Goal: Use online tool/utility: Use online tool/utility

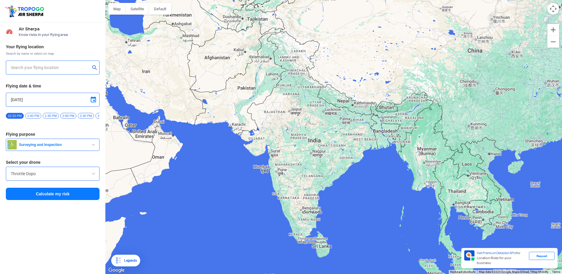
click at [68, 67] on input "text" at bounding box center [50, 67] width 79 height 7
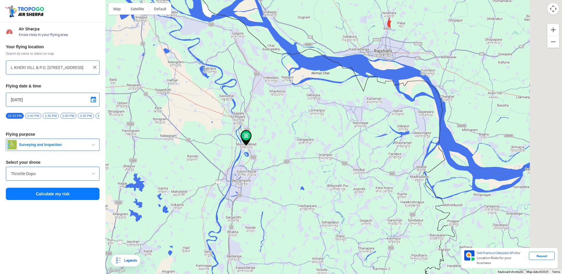
drag, startPoint x: 276, startPoint y: 140, endPoint x: 167, endPoint y: 148, distance: 109.6
click at [167, 148] on div at bounding box center [333, 137] width 457 height 274
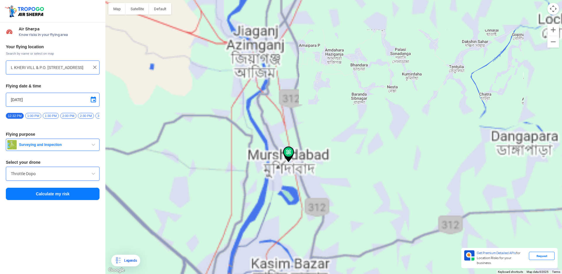
drag, startPoint x: 190, startPoint y: 171, endPoint x: 305, endPoint y: 120, distance: 126.4
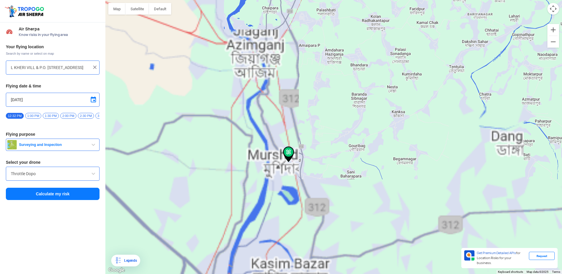
click at [303, 116] on div at bounding box center [333, 137] width 457 height 274
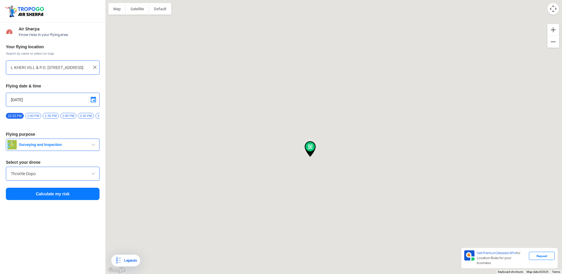
drag, startPoint x: 278, startPoint y: 171, endPoint x: 313, endPoint y: 140, distance: 46.7
click at [313, 140] on div at bounding box center [333, 137] width 457 height 274
type input "[STREET_ADDRESS]"
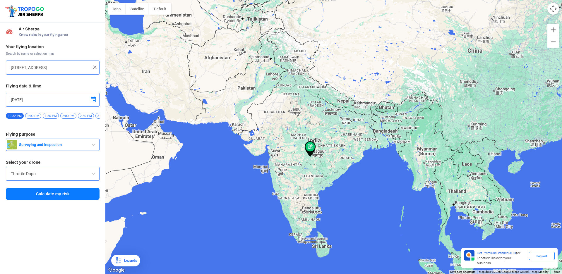
drag, startPoint x: 362, startPoint y: 141, endPoint x: 275, endPoint y: 153, distance: 87.5
click at [275, 153] on div at bounding box center [333, 137] width 457 height 274
drag, startPoint x: 384, startPoint y: 140, endPoint x: 312, endPoint y: 159, distance: 74.0
click at [312, 159] on div at bounding box center [333, 137] width 457 height 274
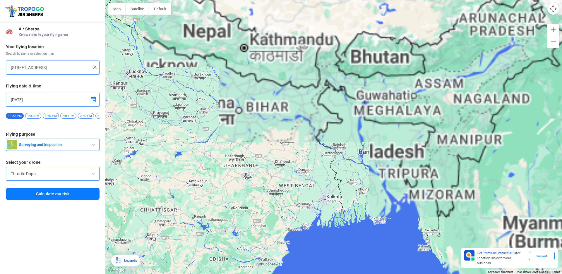
drag, startPoint x: 399, startPoint y: 131, endPoint x: 184, endPoint y: 182, distance: 221.3
click at [183, 184] on div at bounding box center [333, 137] width 457 height 274
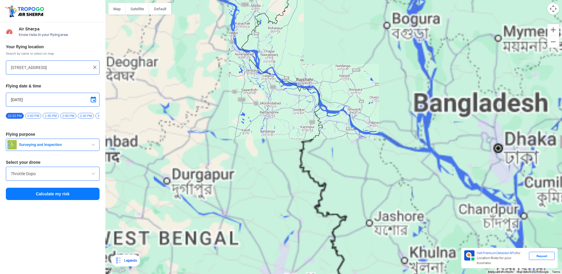
drag, startPoint x: 321, startPoint y: 200, endPoint x: 317, endPoint y: 146, distance: 53.4
click at [317, 146] on div at bounding box center [333, 137] width 457 height 274
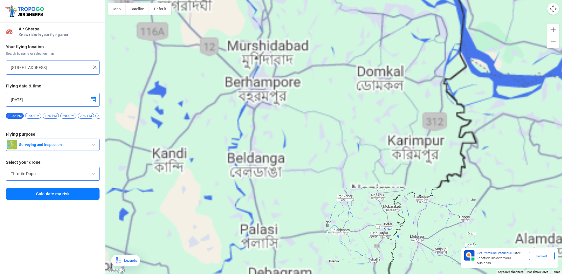
drag, startPoint x: 250, startPoint y: 106, endPoint x: 345, endPoint y: 175, distance: 117.6
click at [345, 175] on div at bounding box center [333, 137] width 457 height 274
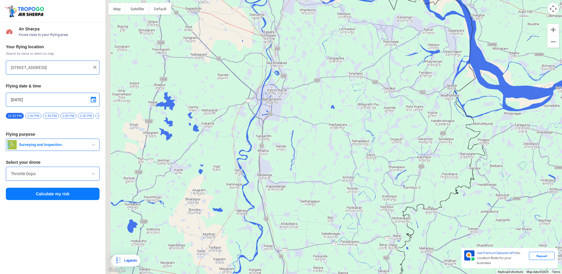
drag, startPoint x: 294, startPoint y: 134, endPoint x: 308, endPoint y: 152, distance: 22.3
click at [308, 152] on div at bounding box center [333, 137] width 457 height 274
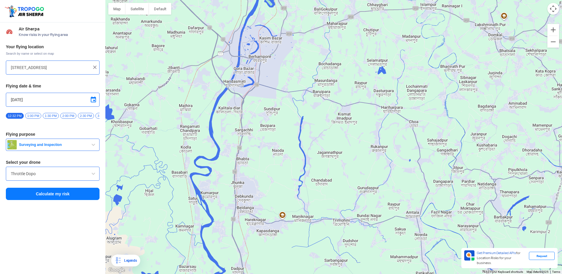
drag, startPoint x: 273, startPoint y: 141, endPoint x: 293, endPoint y: 138, distance: 20.4
click at [293, 138] on div at bounding box center [333, 137] width 457 height 274
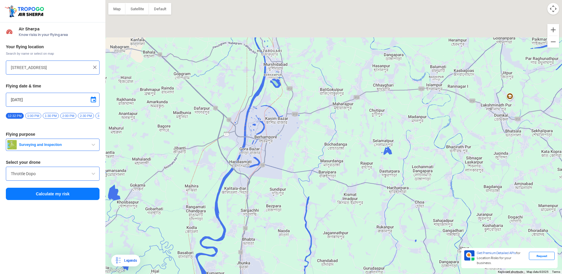
drag, startPoint x: 283, startPoint y: 100, endPoint x: 288, endPoint y: 183, distance: 83.4
click at [288, 183] on div at bounding box center [333, 137] width 457 height 274
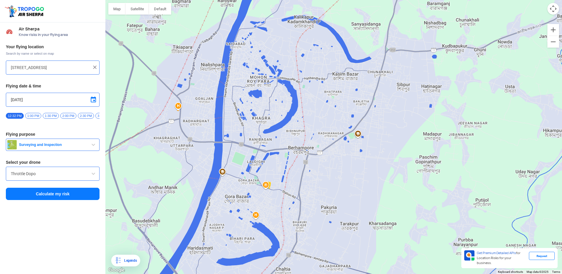
drag, startPoint x: 224, startPoint y: 133, endPoint x: 307, endPoint y: 156, distance: 85.8
click at [307, 156] on div at bounding box center [333, 137] width 457 height 274
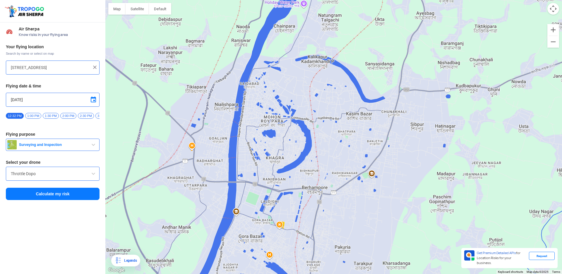
drag, startPoint x: 305, startPoint y: 143, endPoint x: 318, endPoint y: 184, distance: 43.3
click at [318, 184] on div at bounding box center [333, 137] width 457 height 274
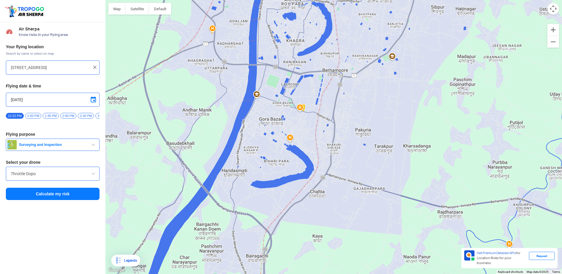
drag, startPoint x: 297, startPoint y: 175, endPoint x: 317, endPoint y: 57, distance: 119.7
click at [317, 57] on div at bounding box center [333, 137] width 457 height 274
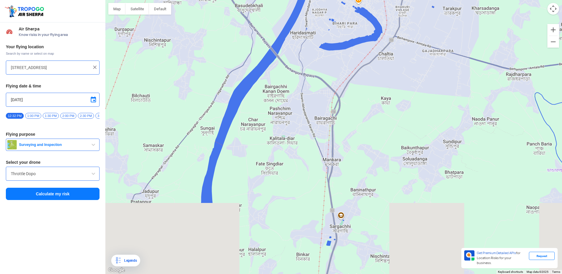
drag, startPoint x: 239, startPoint y: 204, endPoint x: 300, endPoint y: 79, distance: 139.4
click at [300, 79] on div at bounding box center [333, 137] width 457 height 274
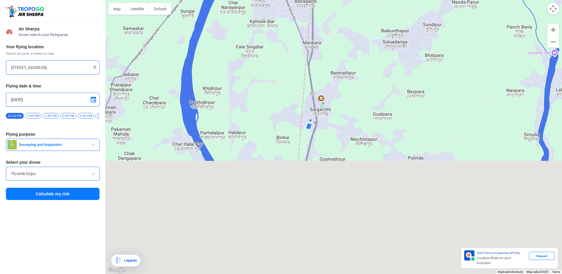
drag, startPoint x: 252, startPoint y: 197, endPoint x: 233, endPoint y: 79, distance: 119.6
click at [233, 79] on div at bounding box center [333, 137] width 457 height 274
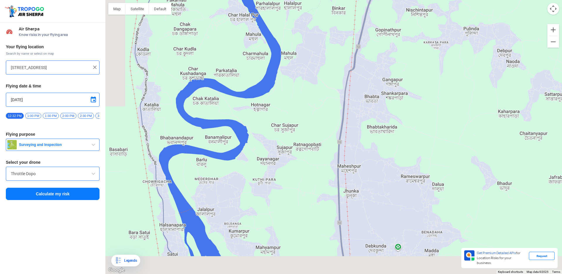
drag, startPoint x: 242, startPoint y: 174, endPoint x: 298, endPoint y: 44, distance: 141.3
click at [298, 44] on div at bounding box center [333, 137] width 457 height 274
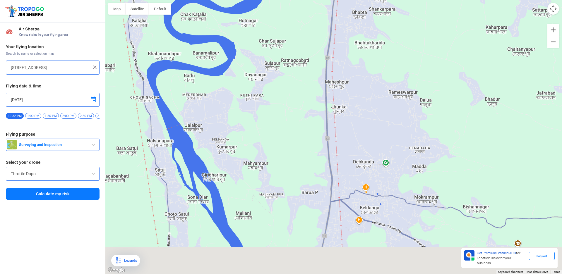
drag, startPoint x: 240, startPoint y: 174, endPoint x: 227, endPoint y: 82, distance: 92.9
click at [227, 82] on div at bounding box center [333, 137] width 457 height 274
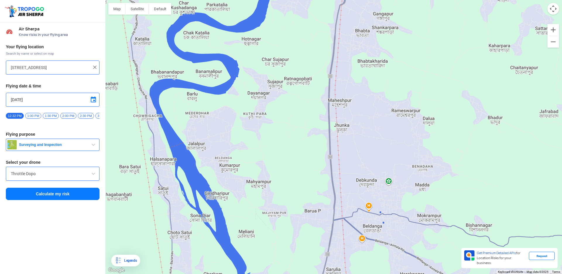
drag, startPoint x: 228, startPoint y: 118, endPoint x: 230, endPoint y: 136, distance: 17.7
click at [230, 136] on div at bounding box center [333, 137] width 457 height 274
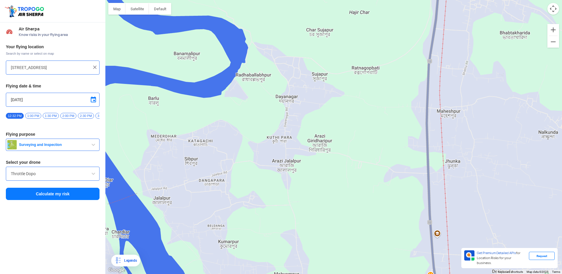
drag, startPoint x: 228, startPoint y: 124, endPoint x: 252, endPoint y: 135, distance: 26.0
click at [252, 135] on div at bounding box center [333, 137] width 457 height 274
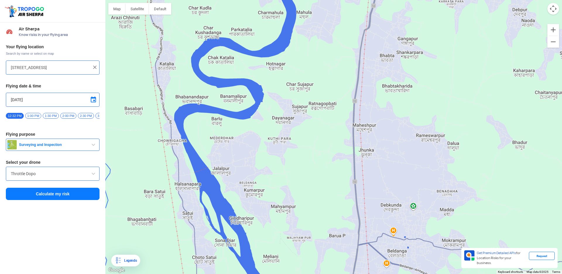
drag, startPoint x: 254, startPoint y: 120, endPoint x: 261, endPoint y: 139, distance: 20.1
click at [261, 139] on div at bounding box center [333, 137] width 457 height 274
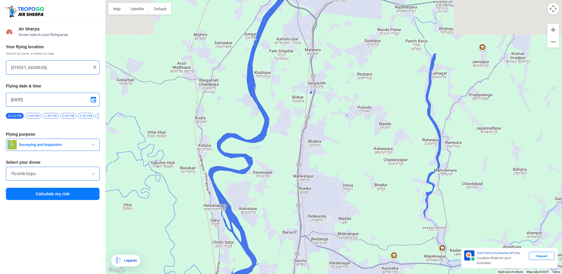
drag, startPoint x: 281, startPoint y: 116, endPoint x: 269, endPoint y: 157, distance: 42.8
click at [269, 157] on div at bounding box center [333, 137] width 457 height 274
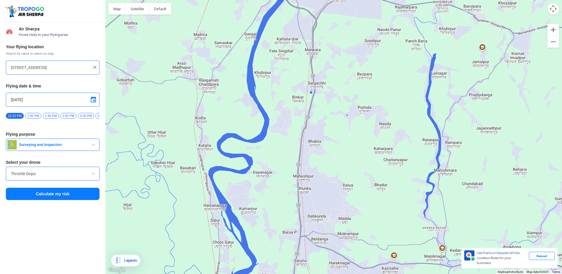
click at [53, 198] on button "Calculate my risk" at bounding box center [53, 194] width 94 height 12
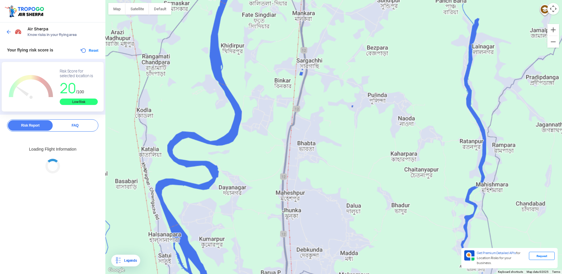
click at [314, 130] on div at bounding box center [281, 137] width 562 height 274
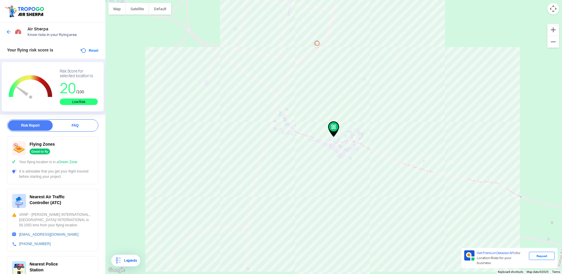
click at [17, 147] on img at bounding box center [19, 148] width 14 height 14
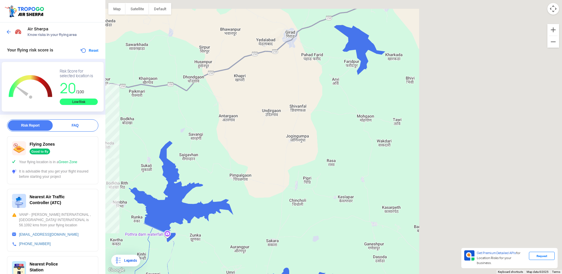
drag, startPoint x: 264, startPoint y: 172, endPoint x: 90, endPoint y: 184, distance: 175.0
click at [90, 184] on div "Location Risk Score Air Sherpa Know risks in your flying area Your flying risk …" at bounding box center [281, 137] width 562 height 274
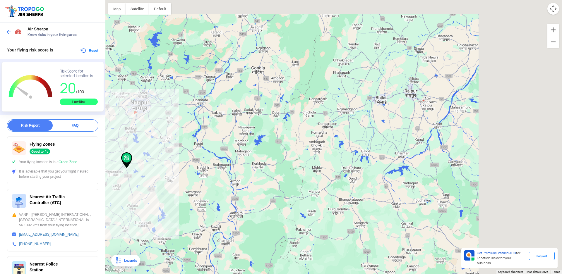
drag, startPoint x: 344, startPoint y: 131, endPoint x: 160, endPoint y: 158, distance: 186.6
click at [160, 158] on div at bounding box center [333, 137] width 457 height 274
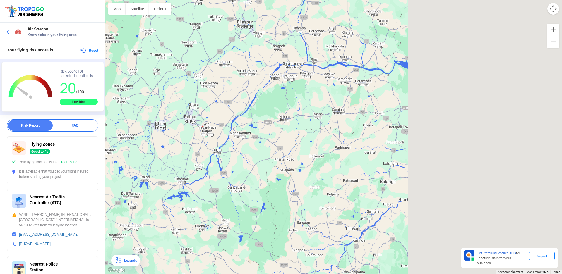
drag, startPoint x: 385, startPoint y: 125, endPoint x: 168, endPoint y: 145, distance: 217.1
click at [168, 145] on div at bounding box center [333, 137] width 457 height 274
